Goal: Task Accomplishment & Management: Manage account settings

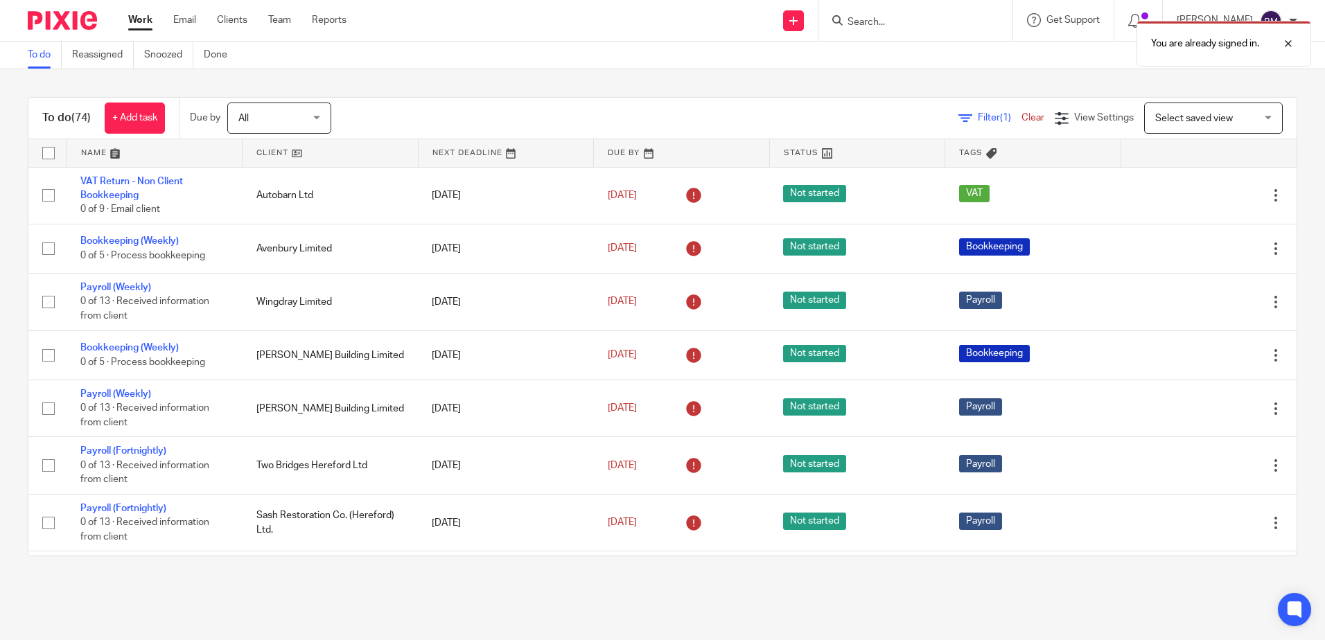
click at [896, 26] on div "You are already signed in." at bounding box center [987, 40] width 649 height 53
click at [1290, 45] on div at bounding box center [1277, 43] width 37 height 17
click at [872, 18] on input "Search" at bounding box center [908, 23] width 125 height 12
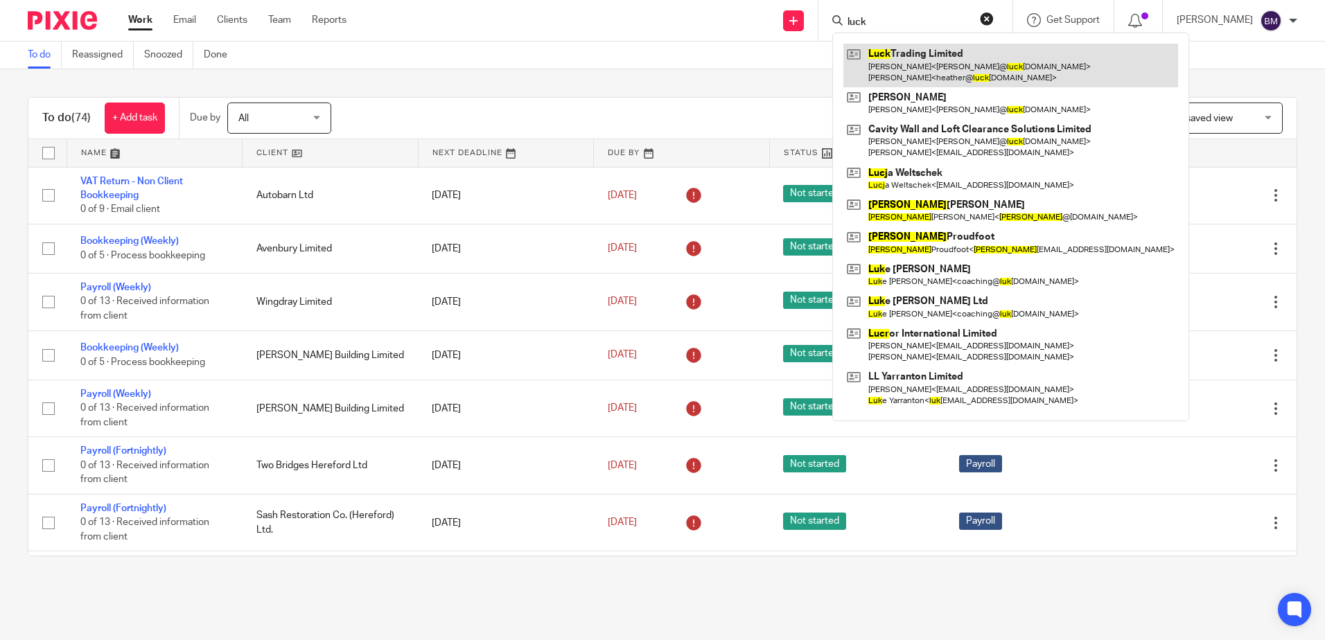
type input "luck"
click at [893, 69] on link at bounding box center [1010, 65] width 335 height 43
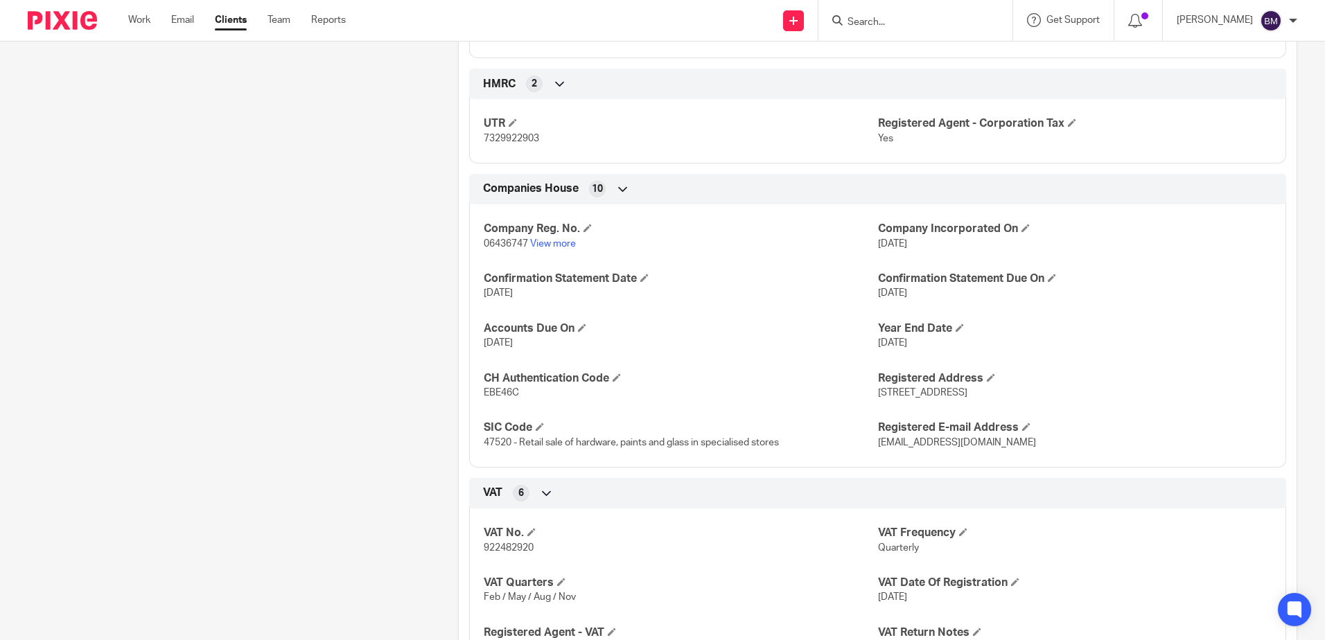
scroll to position [1247, 0]
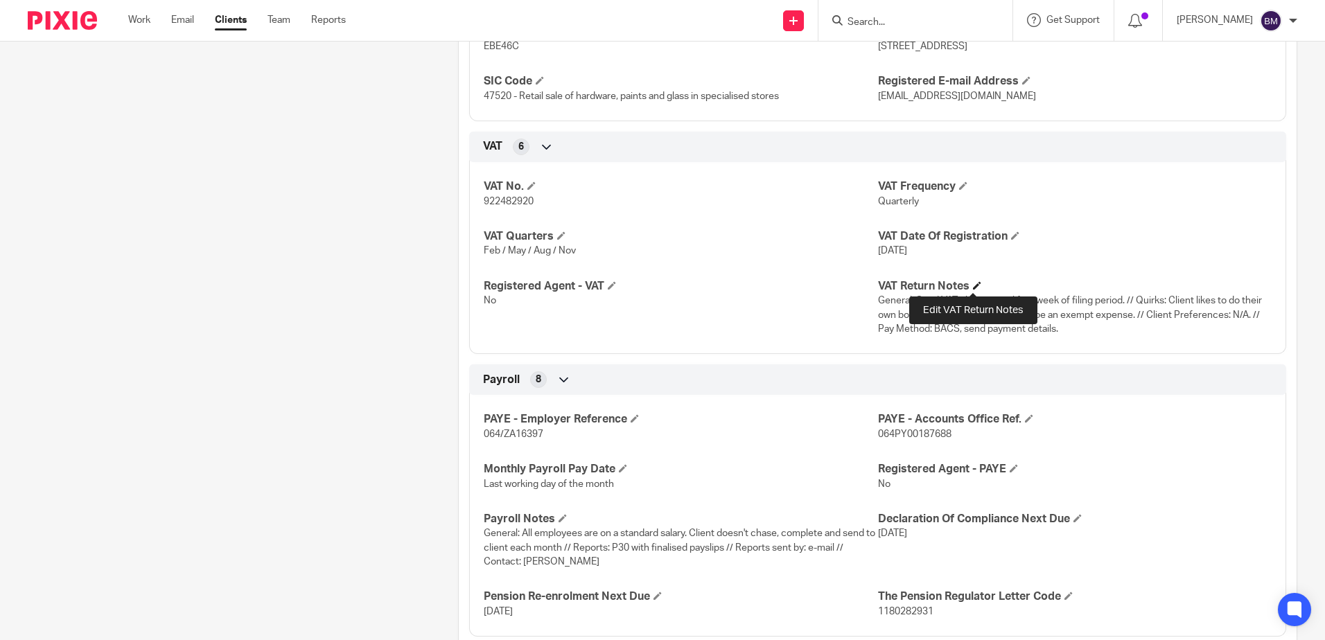
click at [973, 286] on span at bounding box center [977, 285] width 8 height 8
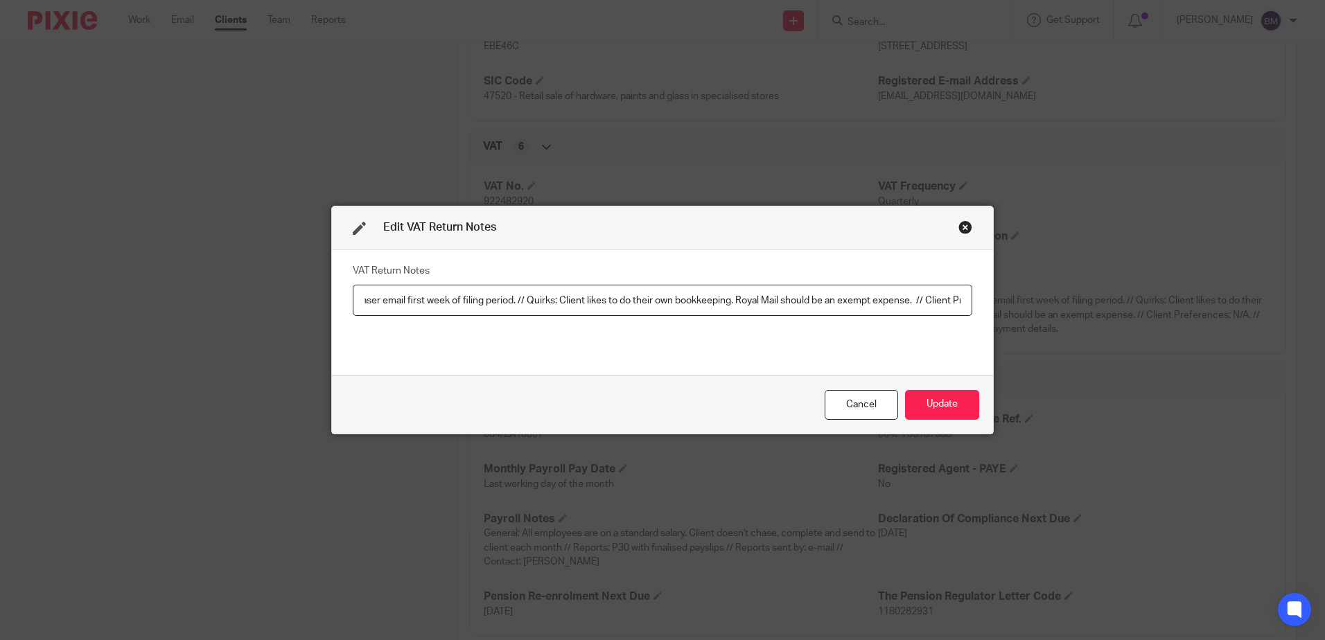
scroll to position [0, 358]
drag, startPoint x: 830, startPoint y: 299, endPoint x: 647, endPoint y: 287, distance: 183.3
click at [647, 287] on input "General: Send VAT chaser email first week of filing period. // Quirks: Client l…" at bounding box center [663, 300] width 620 height 31
type input "General: Send VAT chaser email first week of filing period. // Quirks: Client l…"
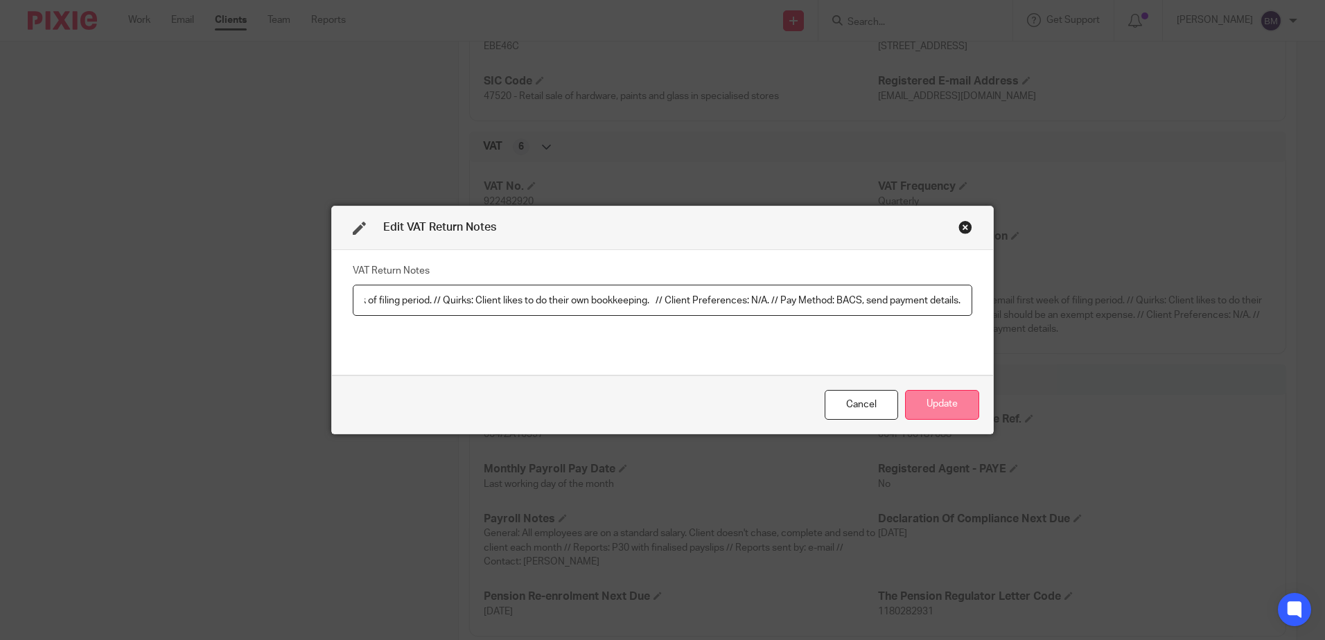
click at [949, 416] on button "Update" at bounding box center [942, 405] width 74 height 30
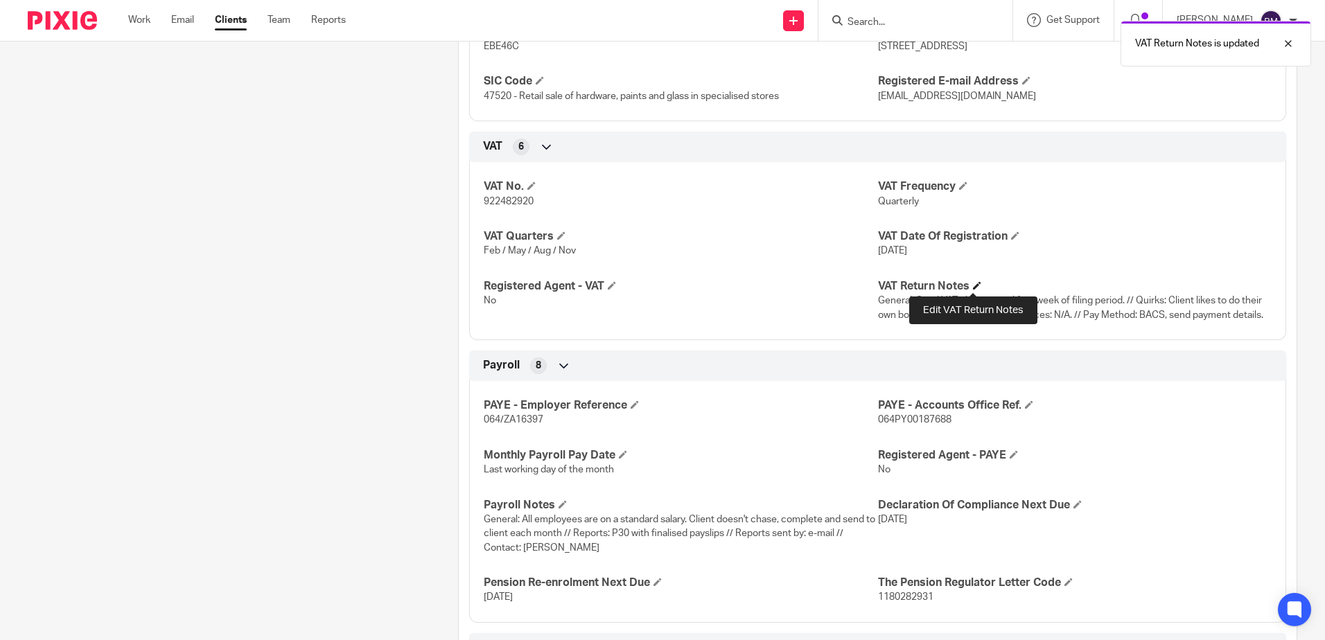
click at [973, 286] on span at bounding box center [977, 285] width 8 height 8
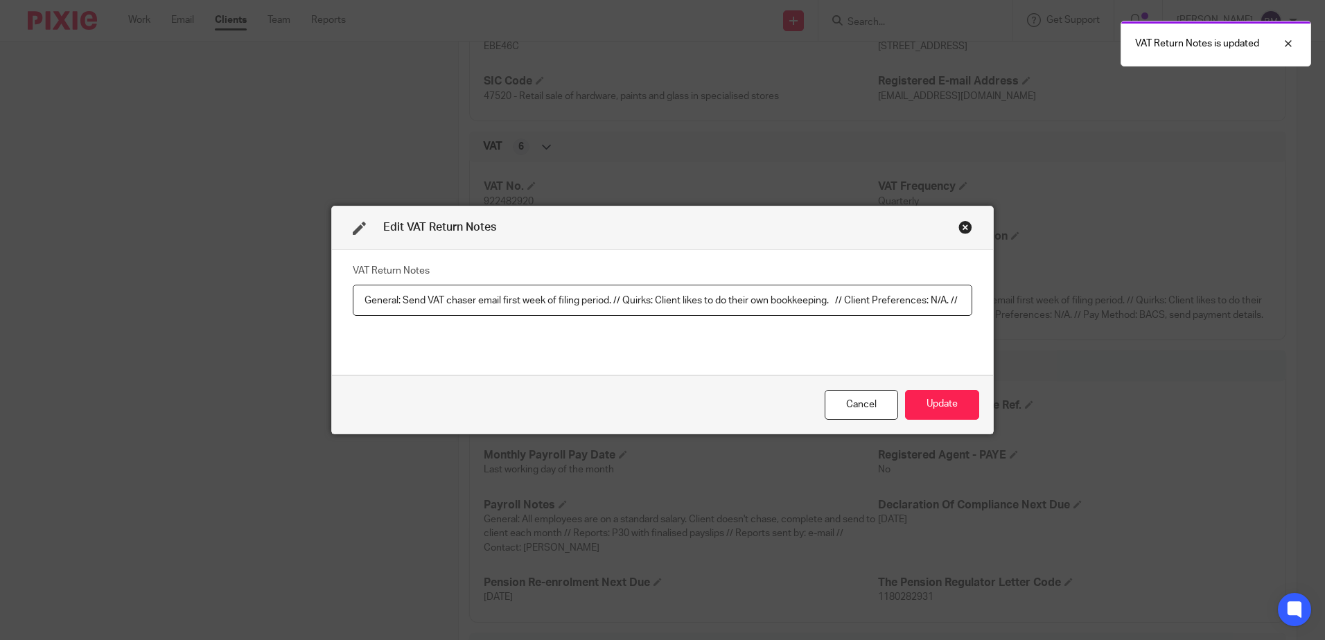
scroll to position [0, 181]
click at [649, 300] on input "General: Send VAT chaser email first week of filing period. // Quirks: Client l…" at bounding box center [663, 300] width 620 height 31
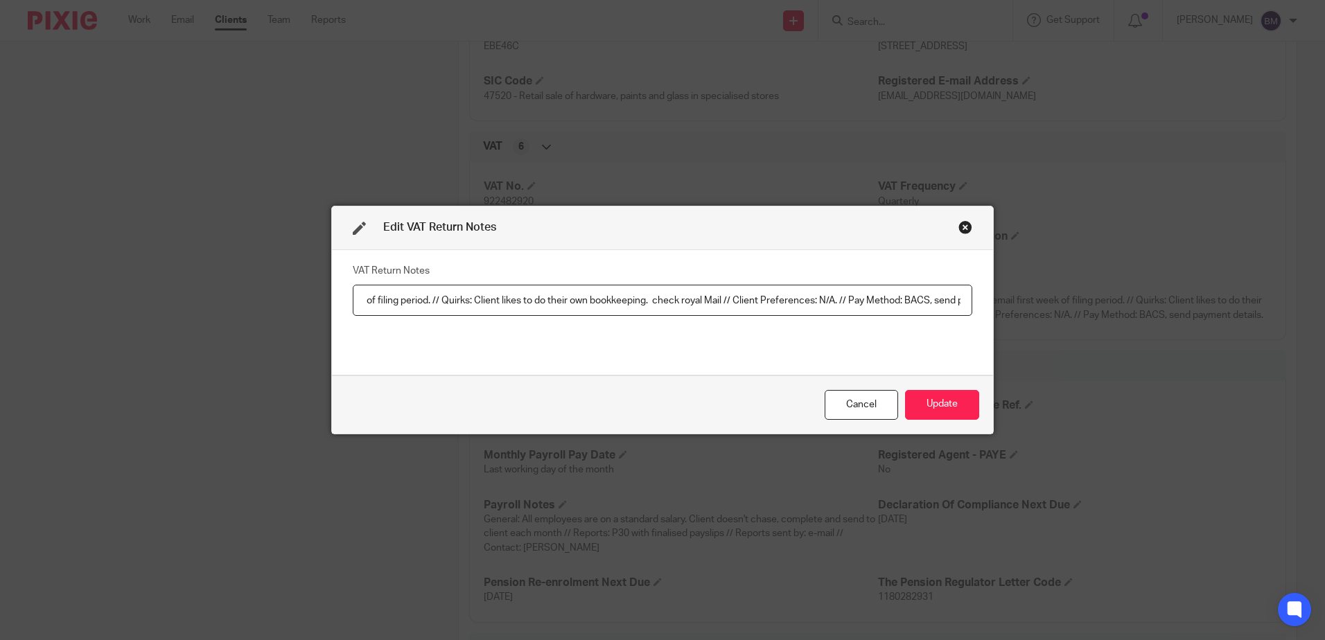
click at [681, 300] on input "General: Send VAT chaser email first week of filing period. // Quirks: Client l…" at bounding box center [663, 300] width 620 height 31
click at [655, 299] on input "General: Send VAT chaser email first week of filing period. // Quirks: Client l…" at bounding box center [663, 300] width 620 height 31
click at [726, 303] on input "General: Send VAT chaser email first week of filing period. // Quirks: Client l…" at bounding box center [663, 300] width 620 height 31
type input "General: Send VAT chaser email first week of filing period. // Quirks: Client l…"
click at [923, 412] on button "Update" at bounding box center [942, 405] width 74 height 30
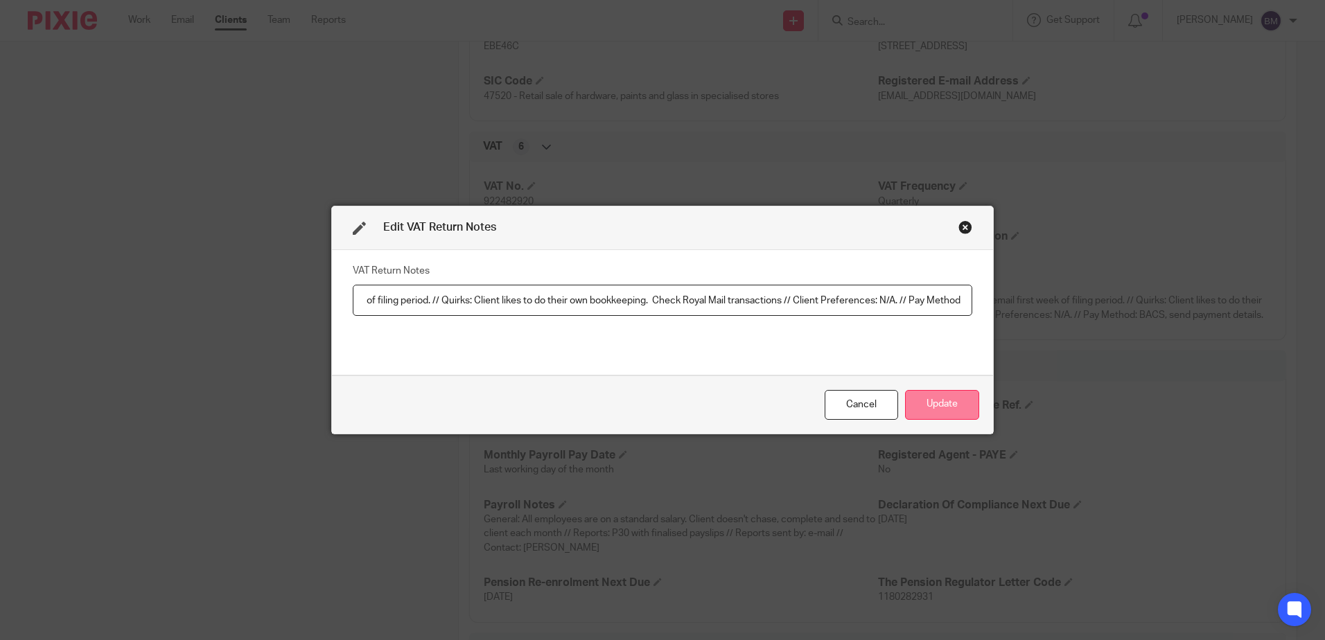
scroll to position [0, 0]
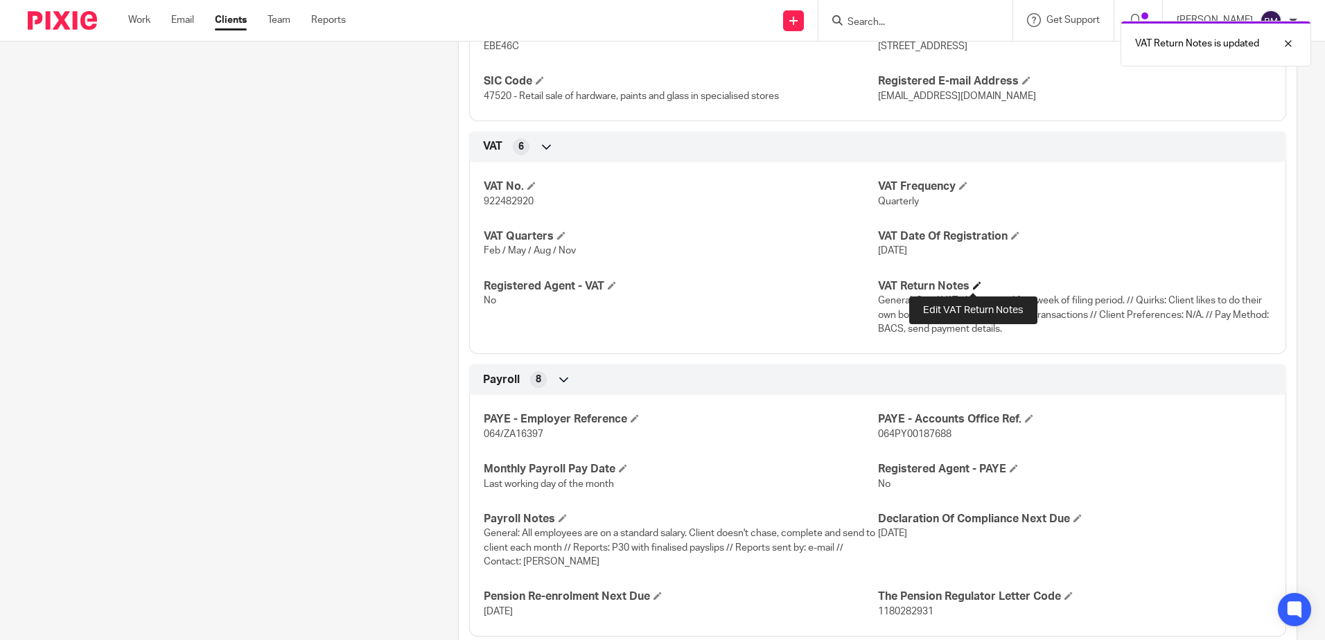
click at [974, 286] on span at bounding box center [977, 285] width 8 height 8
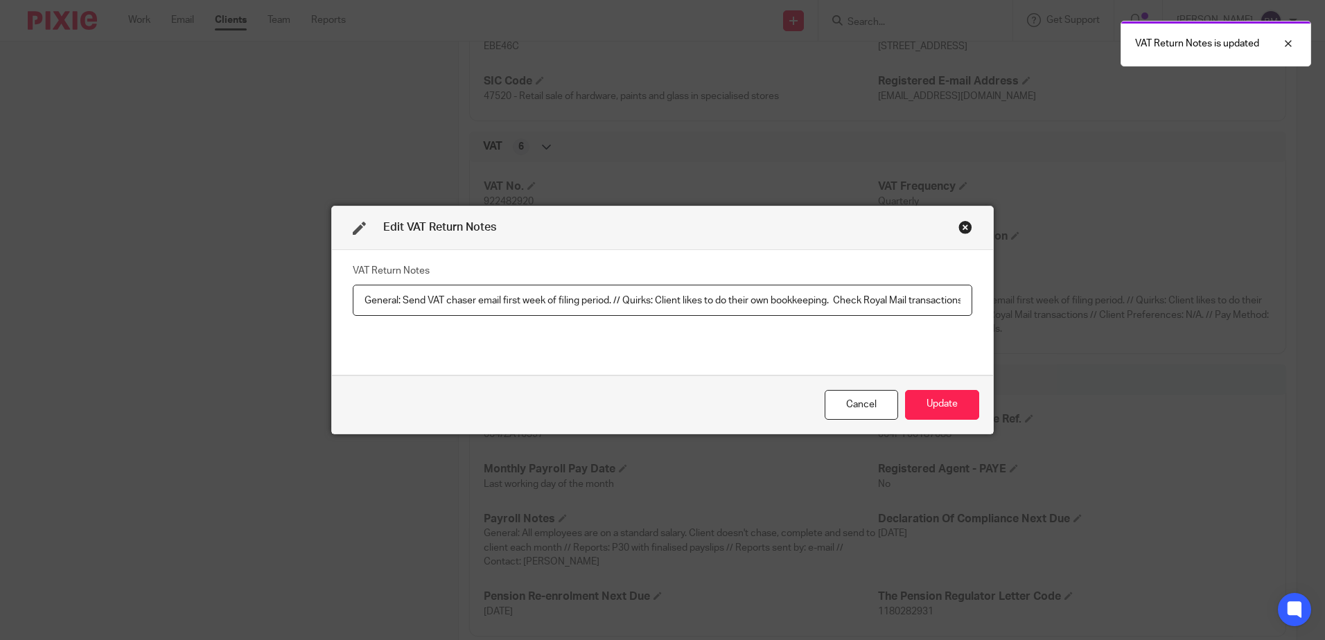
scroll to position [0, 311]
click at [651, 298] on input "General: Send VAT chaser email first week of filing period. // Quirks: Client l…" at bounding box center [663, 300] width 620 height 31
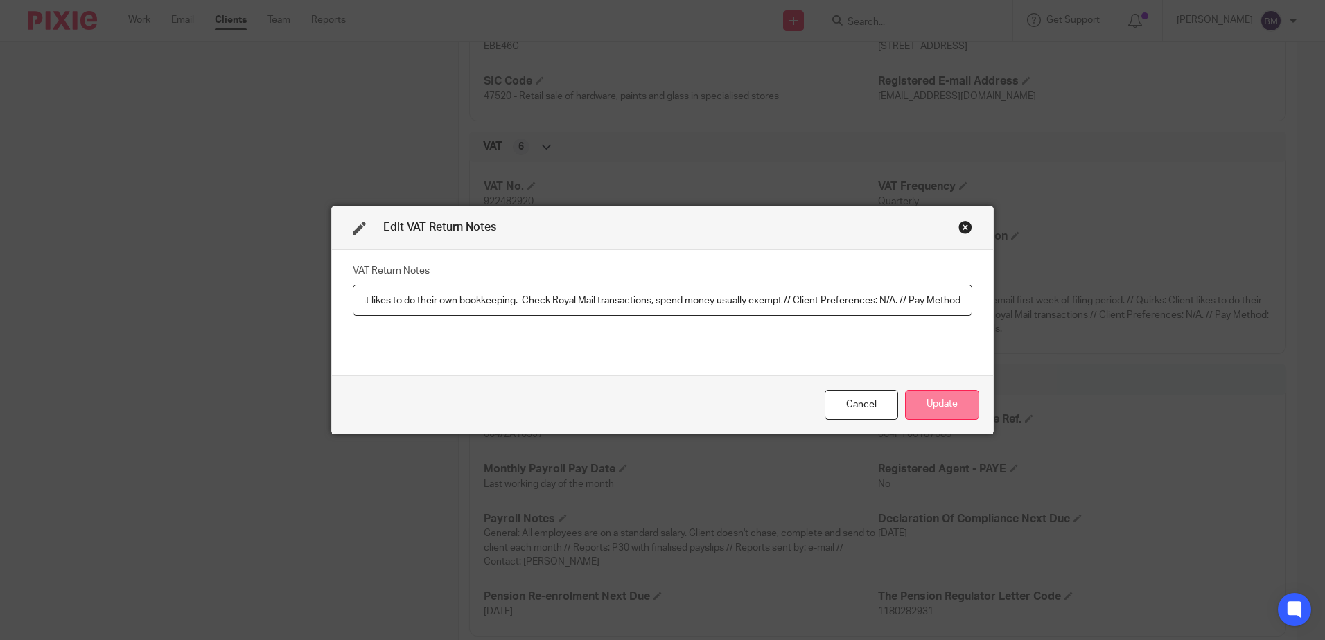
type input "General: Send VAT chaser email first week of filing period. // Quirks: Client l…"
click at [931, 402] on button "Update" at bounding box center [942, 405] width 74 height 30
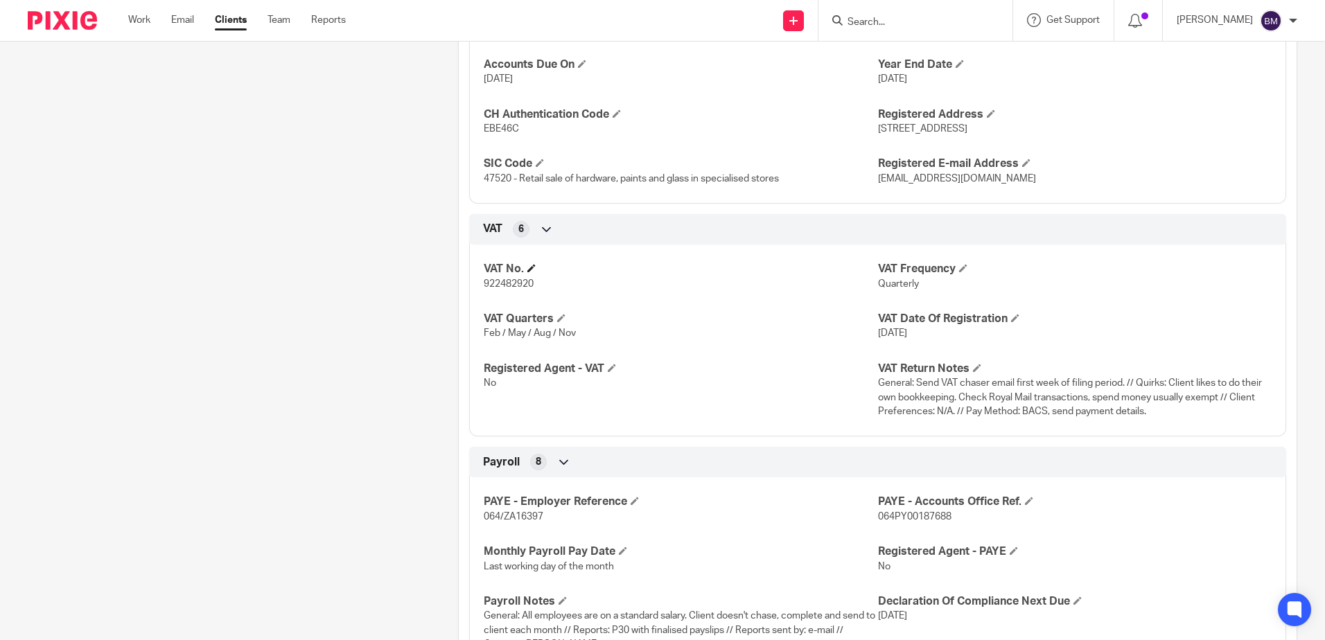
scroll to position [762, 0]
